Goal: Task Accomplishment & Management: Use online tool/utility

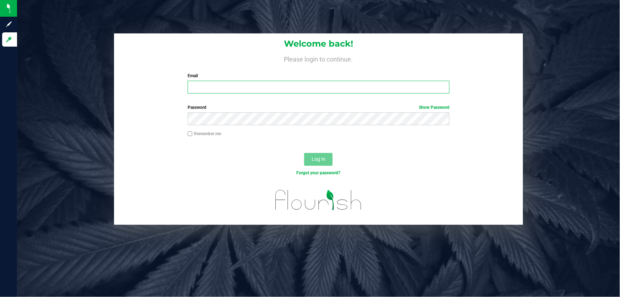
click at [212, 91] on input "Email" at bounding box center [319, 87] width 262 height 13
type input "[EMAIL_ADDRESS][DOMAIN_NAME]"
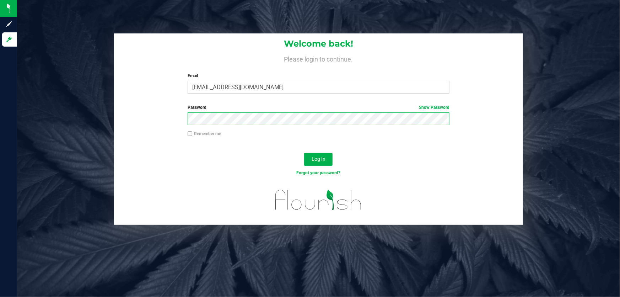
click at [304, 153] on button "Log In" at bounding box center [318, 159] width 28 height 13
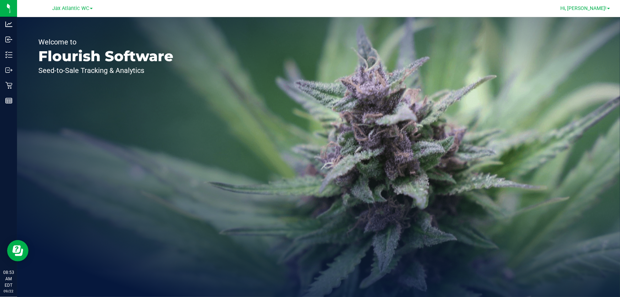
click at [600, 6] on span "Hi, Nicholas!" at bounding box center [583, 8] width 46 height 6
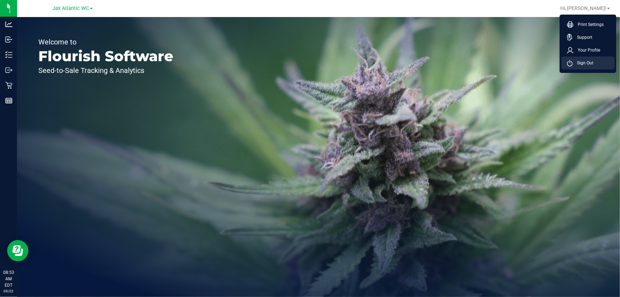
click at [586, 61] on span "Sign Out" at bounding box center [582, 62] width 21 height 7
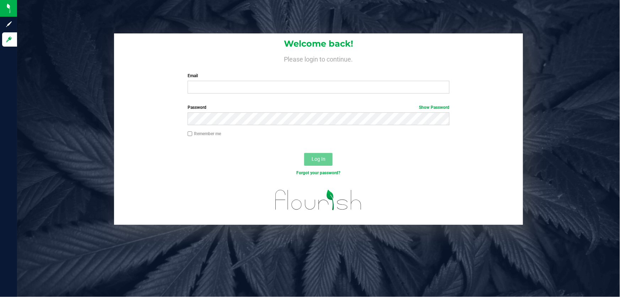
click at [240, 70] on div "Welcome back! Please login to continue. Email Required Please format your email…" at bounding box center [318, 66] width 409 height 66
click at [233, 80] on div "Email Required Please format your email correctly." at bounding box center [318, 82] width 273 height 21
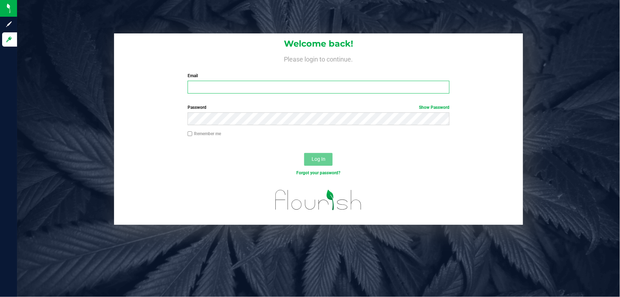
click at [240, 82] on input "Email" at bounding box center [319, 87] width 262 height 13
type input "gmarchany@liveparallel.com"
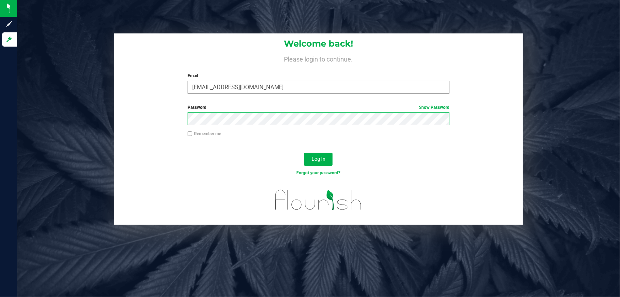
click at [304, 153] on button "Log In" at bounding box center [318, 159] width 28 height 13
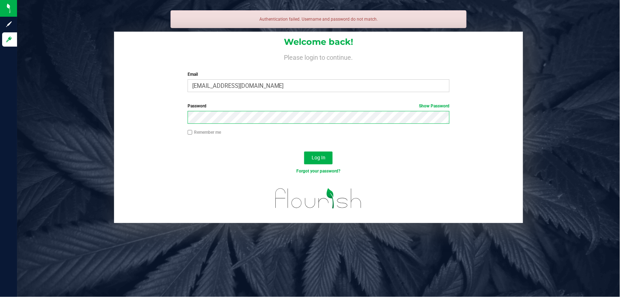
click at [304, 151] on button "Log In" at bounding box center [318, 157] width 28 height 13
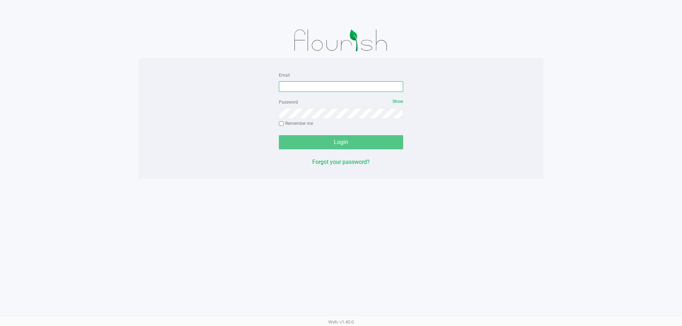
click at [319, 87] on input "Email" at bounding box center [341, 86] width 124 height 11
type input "[EMAIL_ADDRESS][DOMAIN_NAME]"
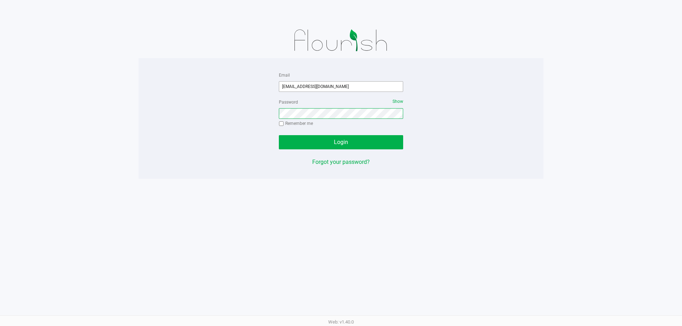
click at [279, 135] on button "Login" at bounding box center [341, 142] width 124 height 14
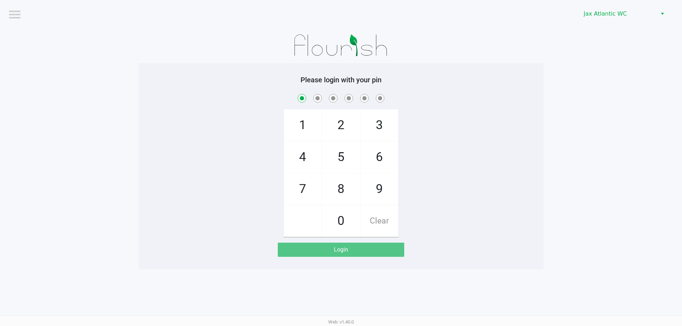
checkbox input "true"
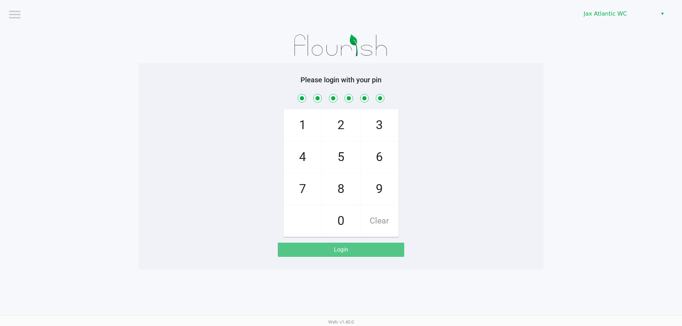
checkbox input "true"
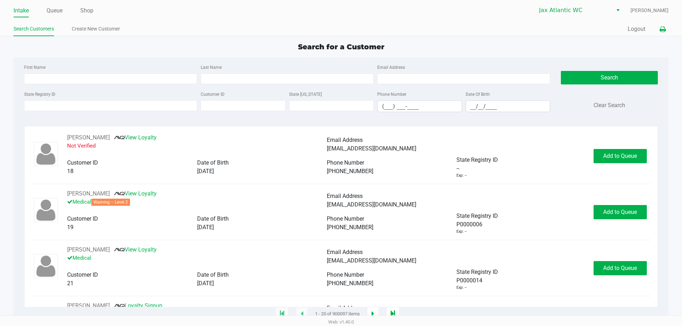
click at [661, 31] on icon at bounding box center [662, 29] width 6 height 5
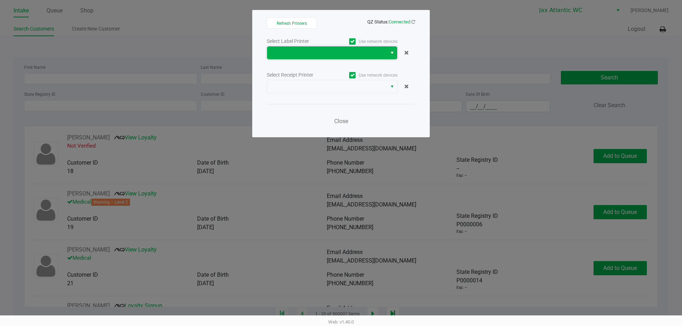
click at [347, 56] on span at bounding box center [326, 53] width 111 height 9
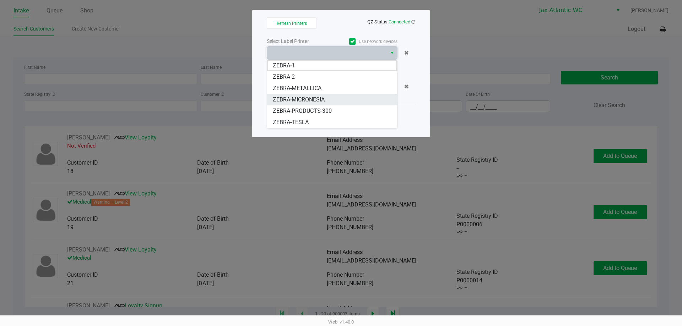
click at [314, 98] on span "ZEBRA-MICRONESIA" at bounding box center [299, 100] width 52 height 9
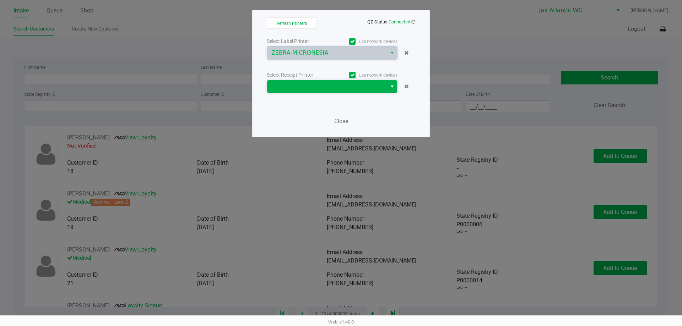
click at [322, 91] on span at bounding box center [327, 86] width 120 height 13
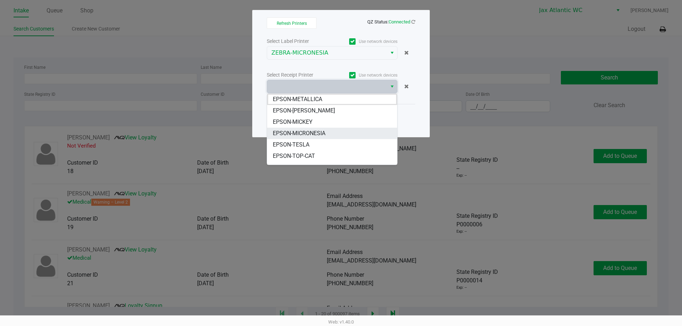
click at [304, 135] on span "EPSON-MICRONESIA" at bounding box center [299, 133] width 53 height 9
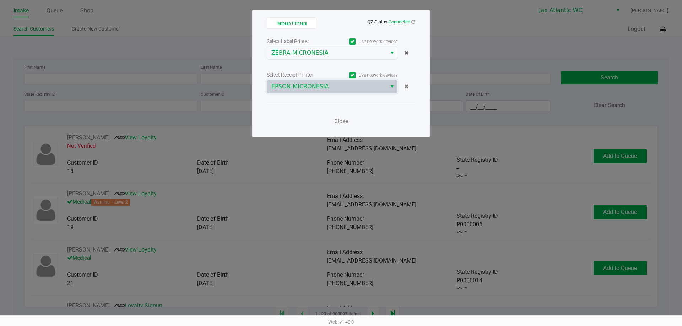
click at [474, 33] on ngb-modal-window "Refresh Printers QZ Status: Connected Select Label Printer Use network devices …" at bounding box center [341, 163] width 682 height 326
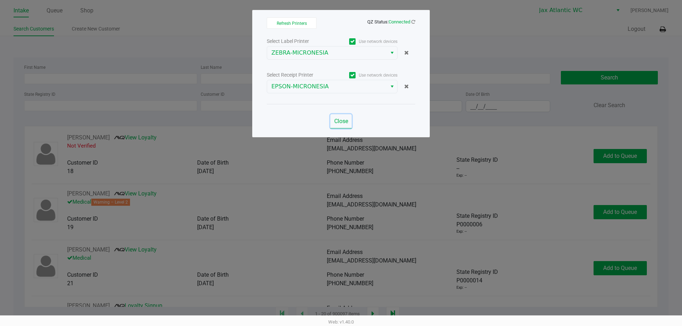
click at [340, 121] on span "Close" at bounding box center [341, 121] width 14 height 7
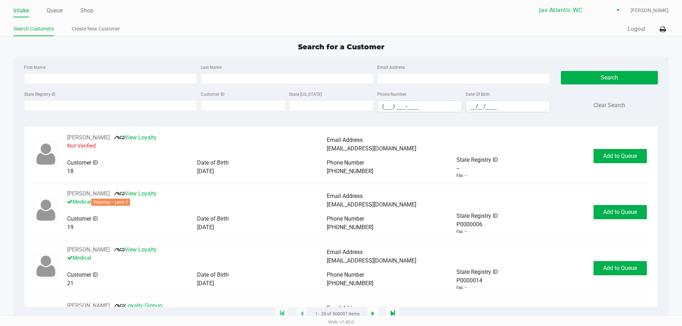
drag, startPoint x: 86, startPoint y: 9, endPoint x: 224, endPoint y: 9, distance: 138.1
click at [88, 9] on link "Shop" at bounding box center [86, 11] width 13 height 10
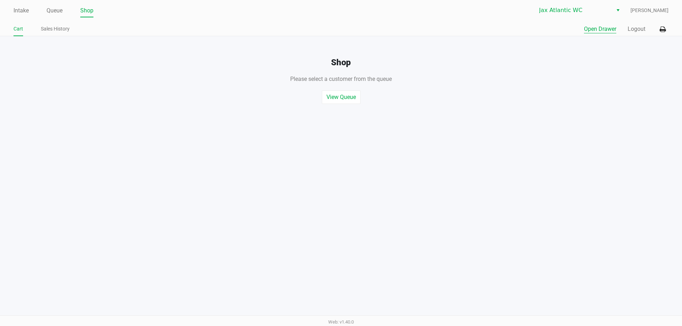
drag, startPoint x: 582, startPoint y: 22, endPoint x: 586, endPoint y: 26, distance: 6.0
click at [583, 22] on div "Intake Queue Shop Jax Atlantic WC [PERSON_NAME] Cart Sales History Quick Sale O…" at bounding box center [341, 18] width 682 height 36
click at [587, 26] on button "Open Drawer" at bounding box center [600, 29] width 32 height 9
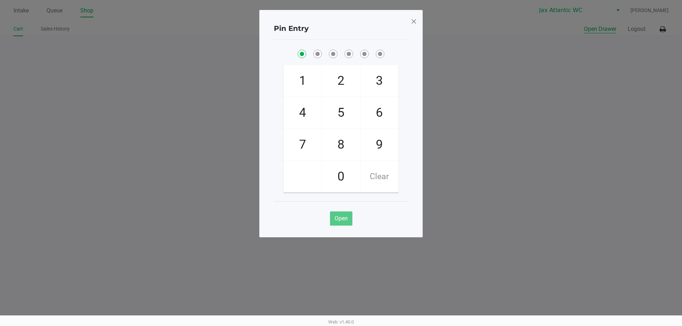
checkbox input "true"
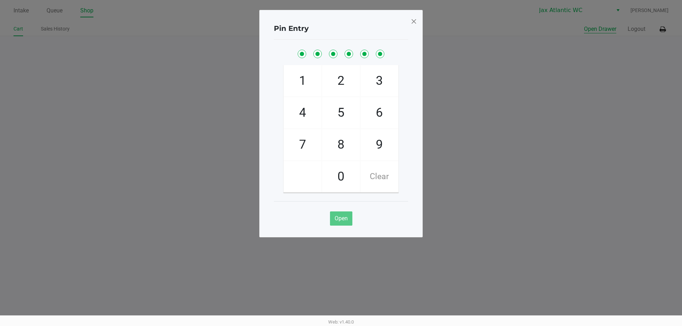
checkbox input "true"
checkbox input "false"
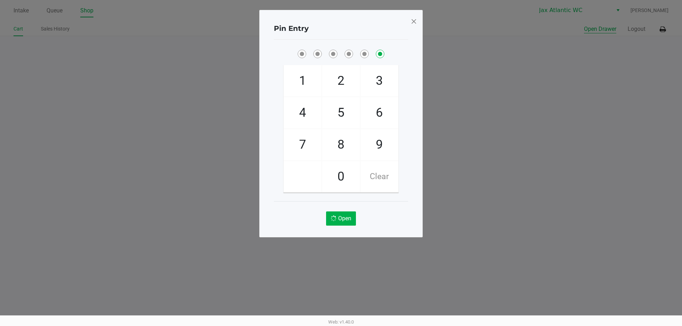
checkbox input "false"
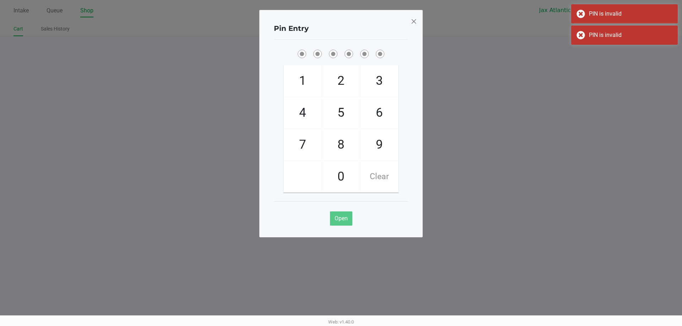
checkbox input "true"
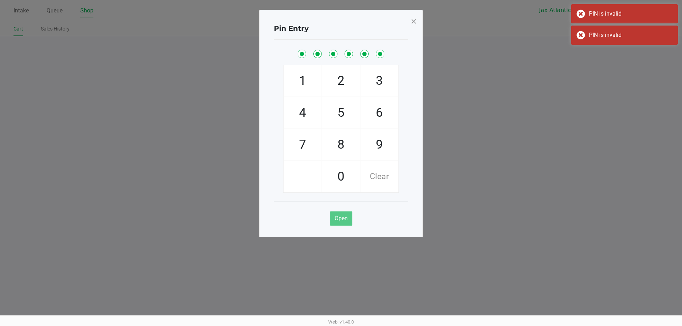
checkbox input "true"
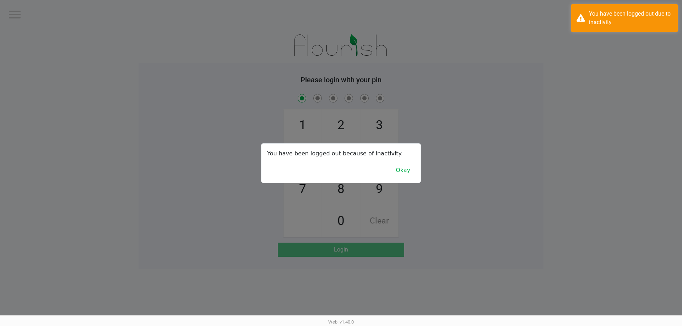
checkbox input "true"
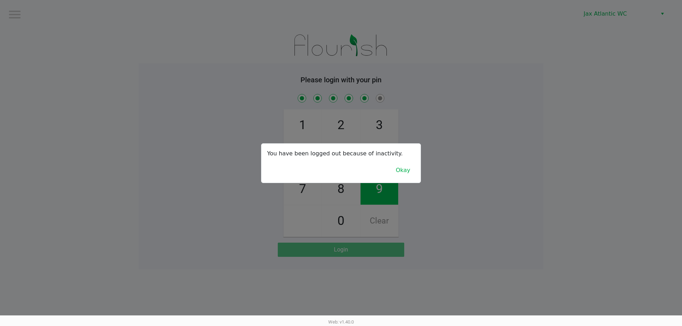
checkbox input "true"
